Goal: Task Accomplishment & Management: Manage account settings

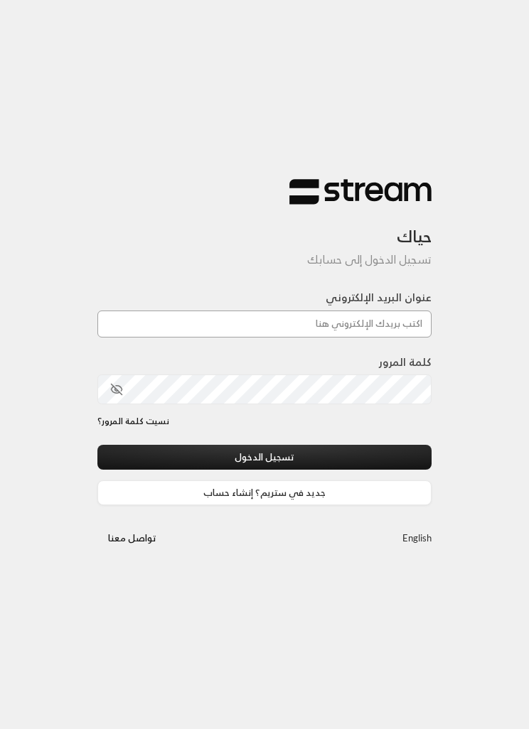
type input "[EMAIL_ADDRESS][DOMAIN_NAME]"
click at [264, 458] on button "تسجيل الدخول" at bounding box center [264, 457] width 334 height 25
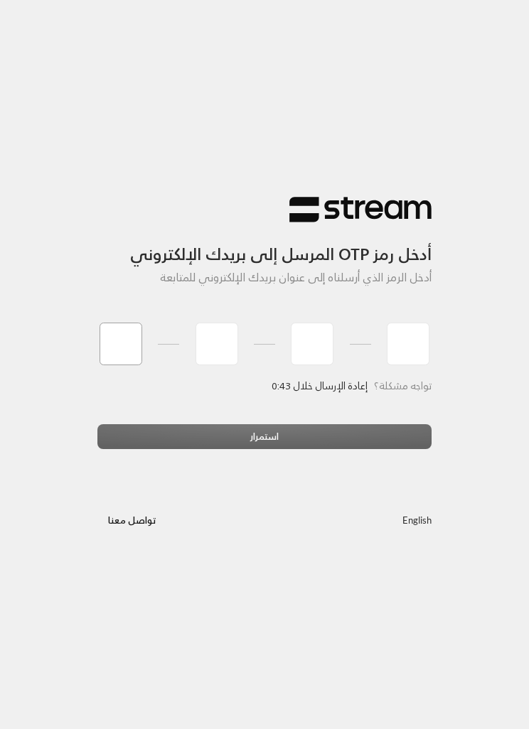
type input "0"
type input "4"
type input "0"
click at [367, 424] on div "استمرار" at bounding box center [264, 442] width 334 height 36
